Goal: Check status: Check status

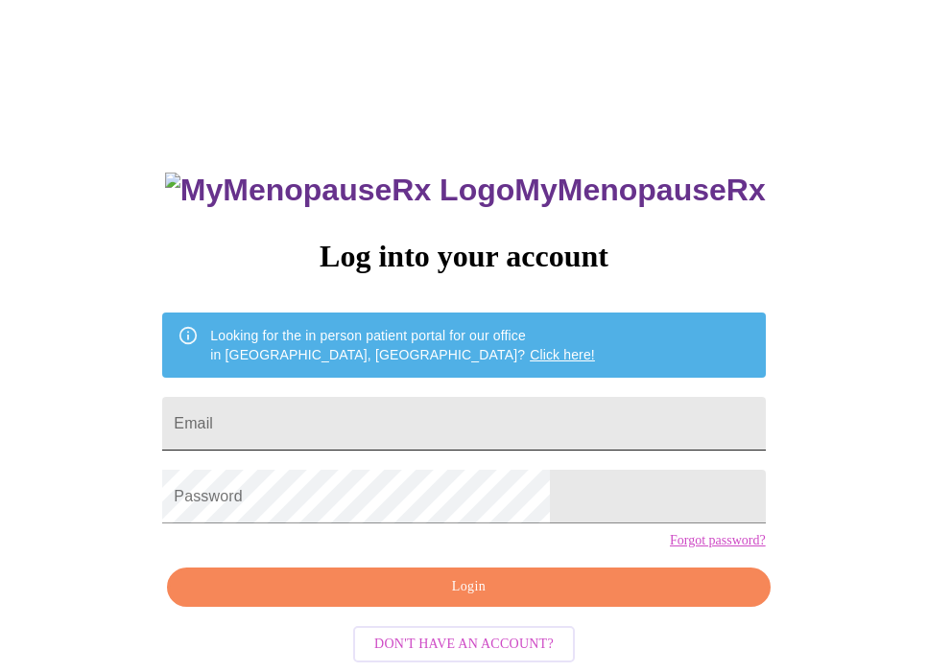
click at [402, 414] on input "Email" at bounding box center [463, 424] width 602 height 54
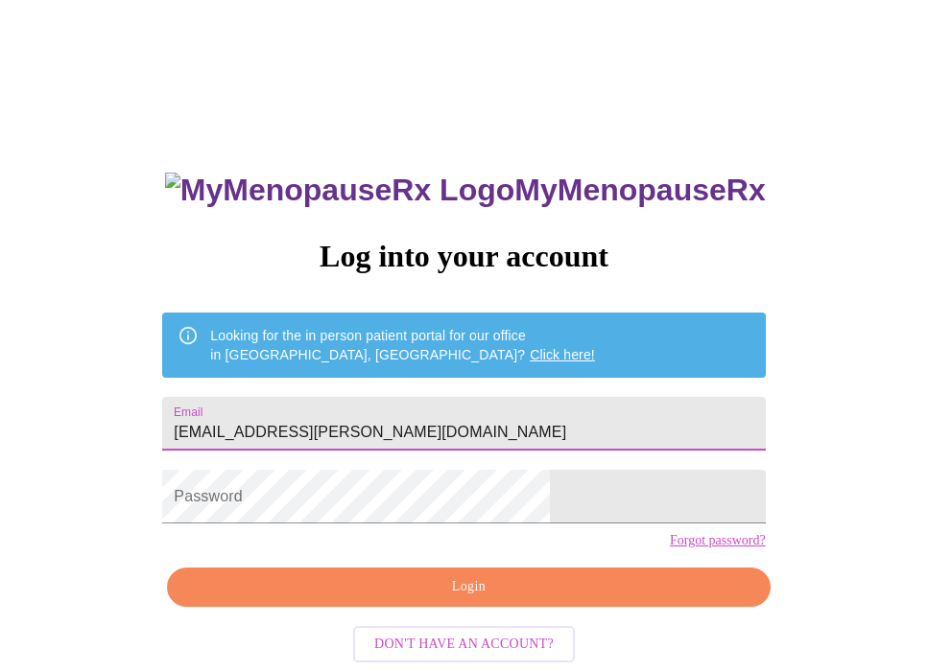
type input "[EMAIL_ADDRESS][PERSON_NAME][DOMAIN_NAME]"
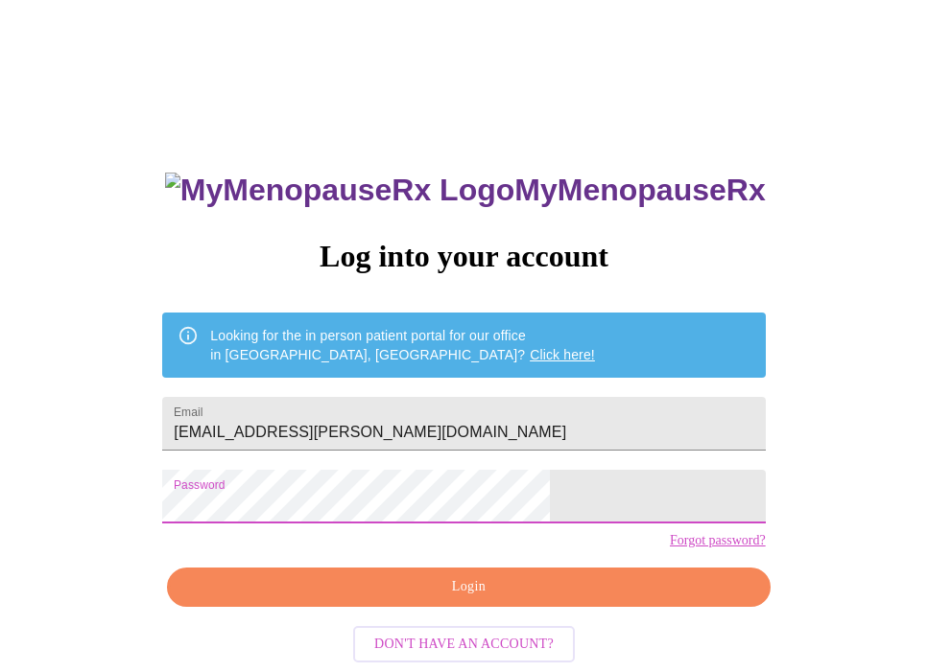
click at [558, 600] on span "Login" at bounding box center [468, 588] width 558 height 24
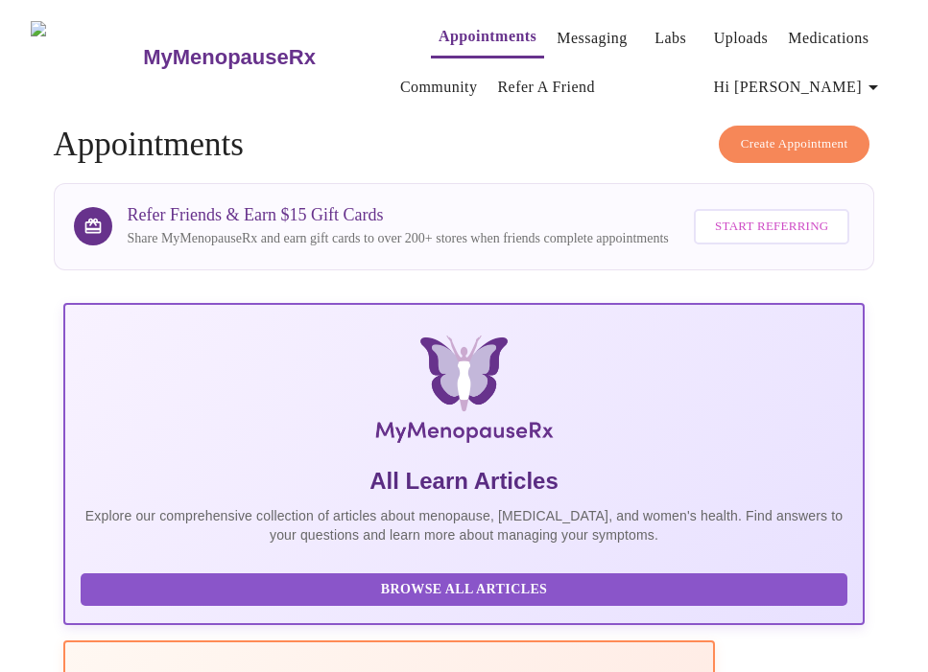
click at [654, 29] on link "Labs" at bounding box center [670, 38] width 32 height 27
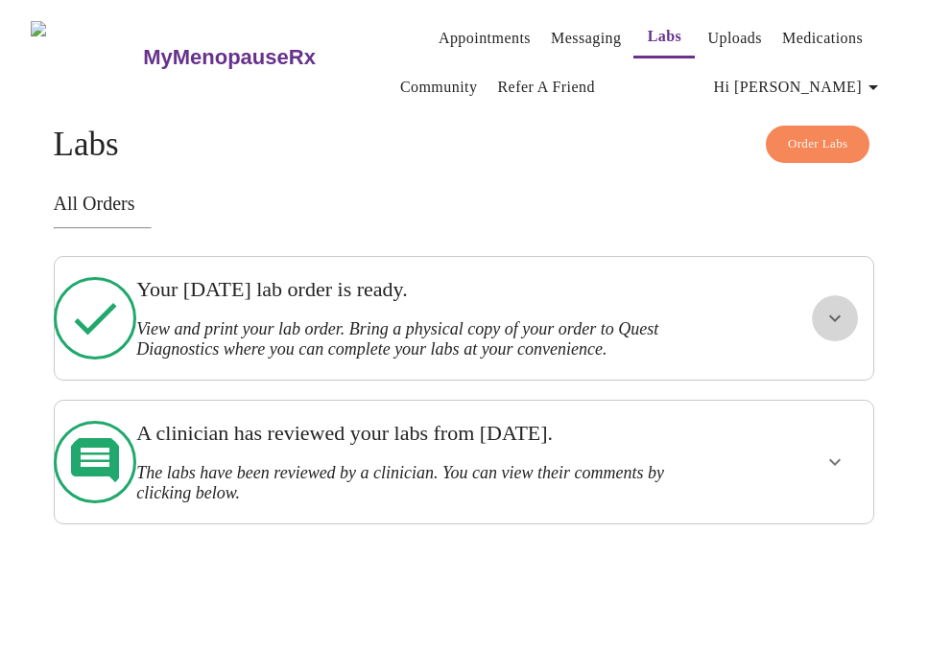
click at [839, 326] on button "show more" at bounding box center [835, 318] width 46 height 46
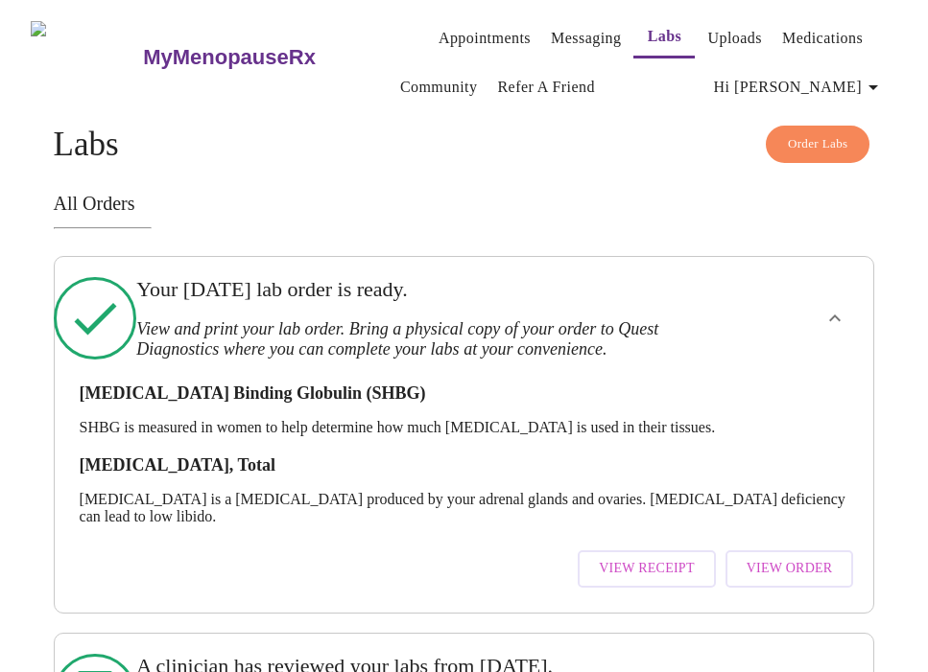
click at [695, 557] on span "View Receipt" at bounding box center [647, 569] width 96 height 24
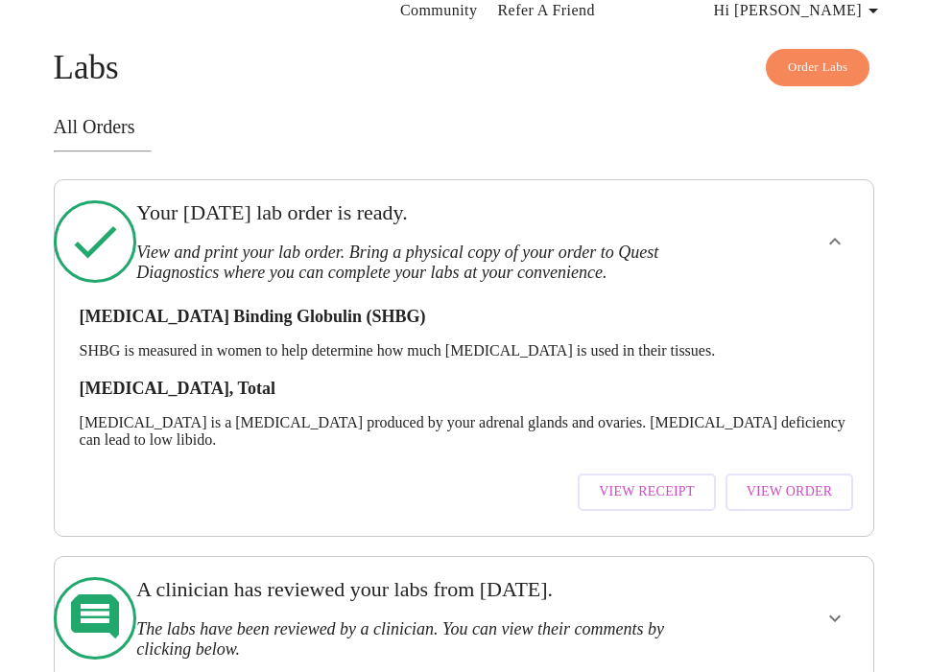
scroll to position [78, 0]
click at [795, 473] on button "View Order" at bounding box center [789, 491] width 129 height 37
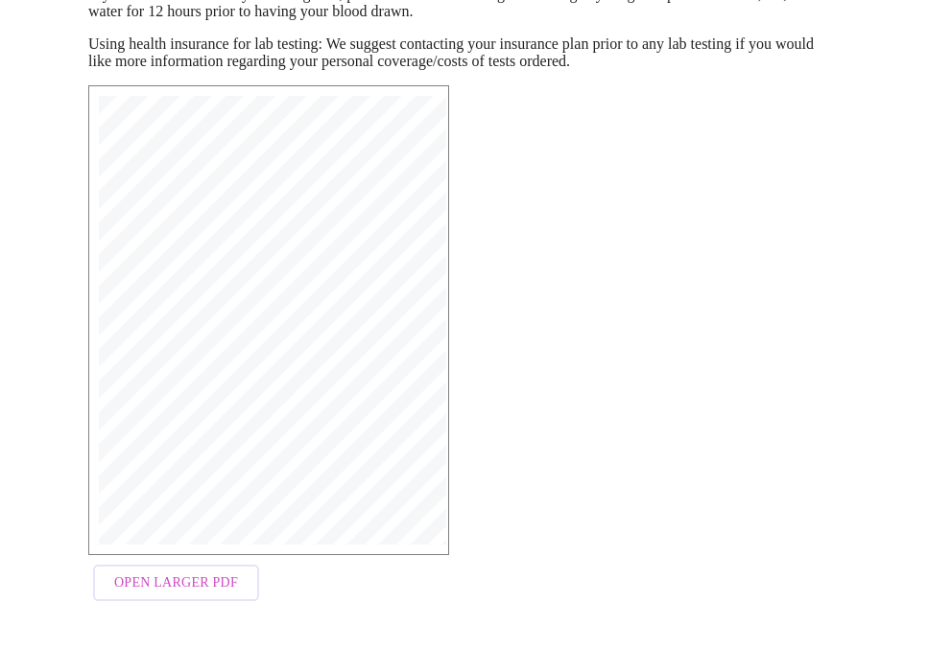
scroll to position [339, 0]
